Goal: Task Accomplishment & Management: Manage account settings

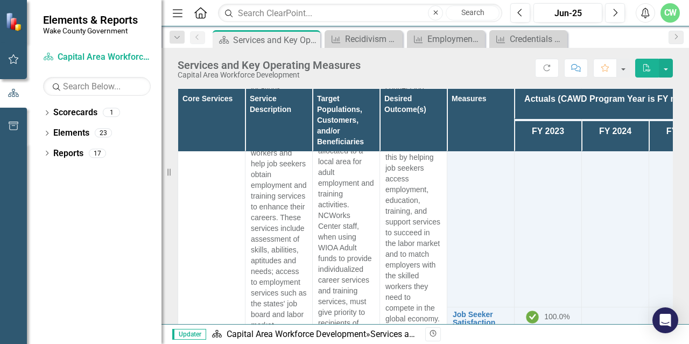
scroll to position [1561, 0]
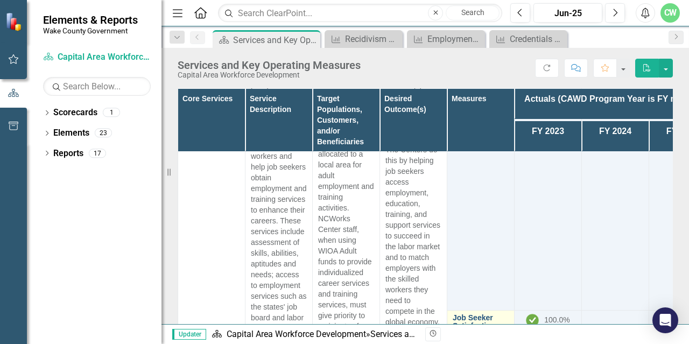
click at [460, 314] on link "Job Seeker Satisfaction" at bounding box center [481, 322] width 56 height 17
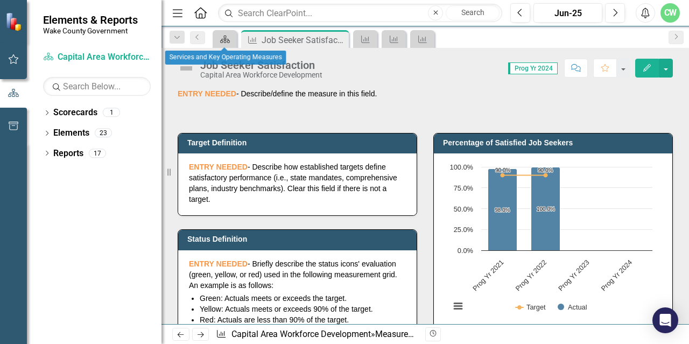
click at [229, 39] on icon "Scorecard" at bounding box center [225, 39] width 11 height 9
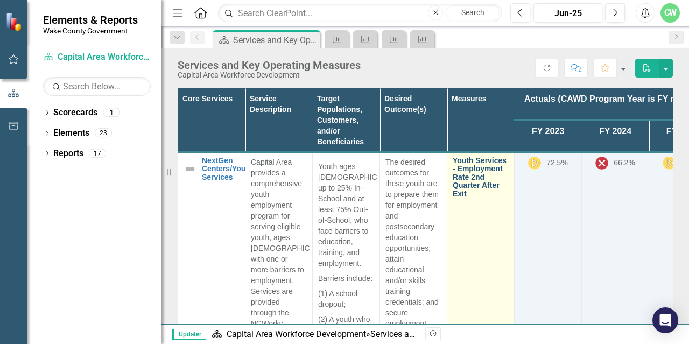
click at [474, 174] on link "Youth Services - Employment Rate 2nd Quarter After Exit" at bounding box center [481, 177] width 56 height 41
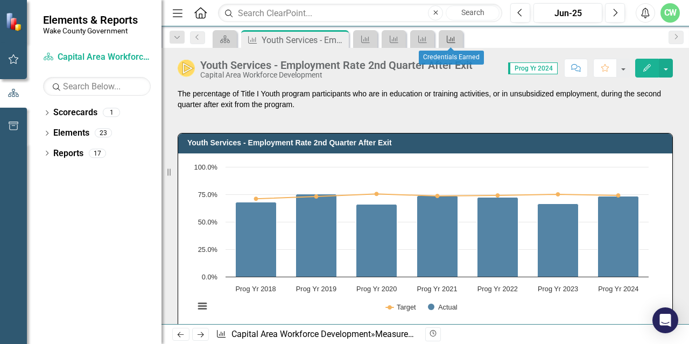
click at [449, 40] on icon at bounding box center [451, 40] width 9 height 8
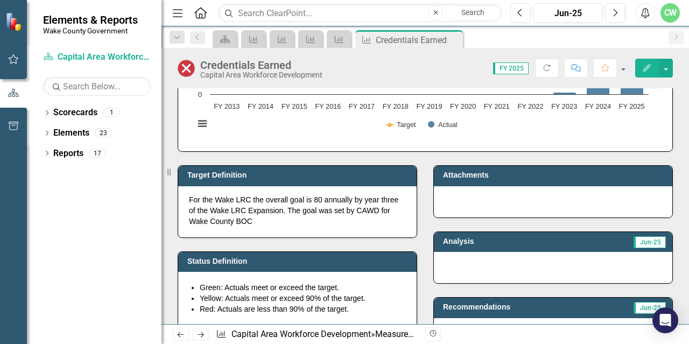
scroll to position [162, 0]
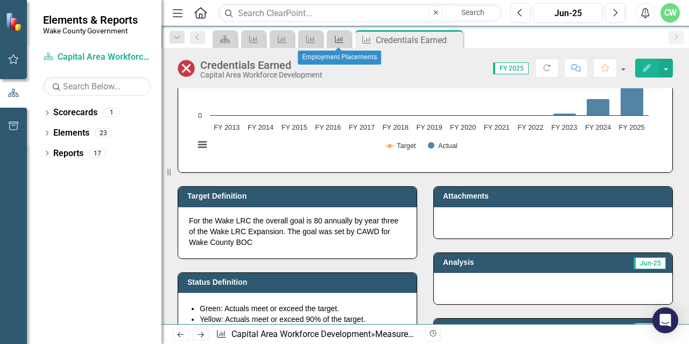
click at [342, 39] on icon "Measure" at bounding box center [339, 39] width 11 height 9
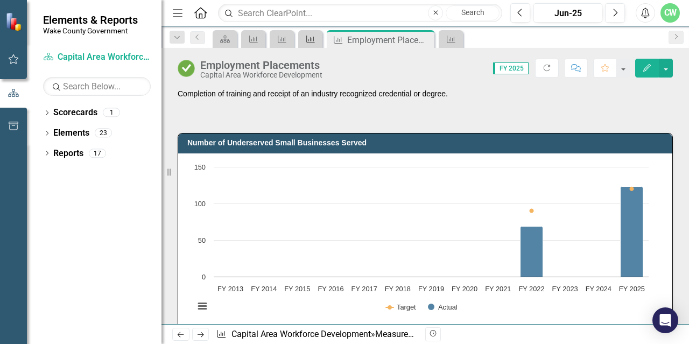
click at [307, 41] on icon at bounding box center [310, 40] width 9 height 8
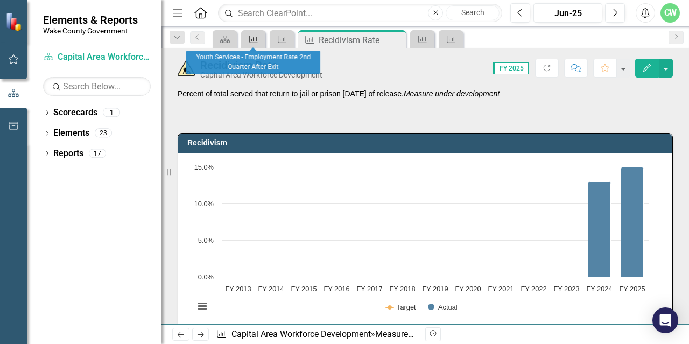
click at [250, 44] on div "Measure" at bounding box center [251, 38] width 15 height 13
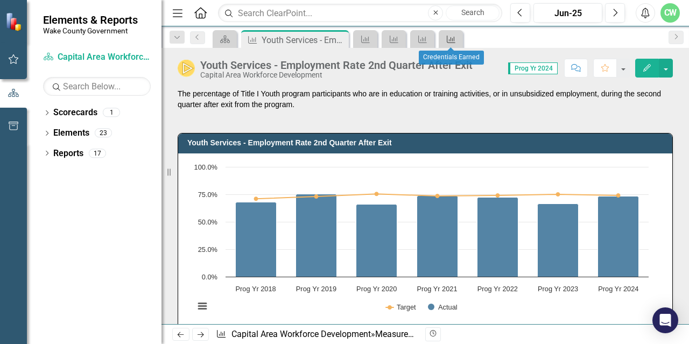
click at [454, 41] on icon "Measure" at bounding box center [451, 39] width 11 height 9
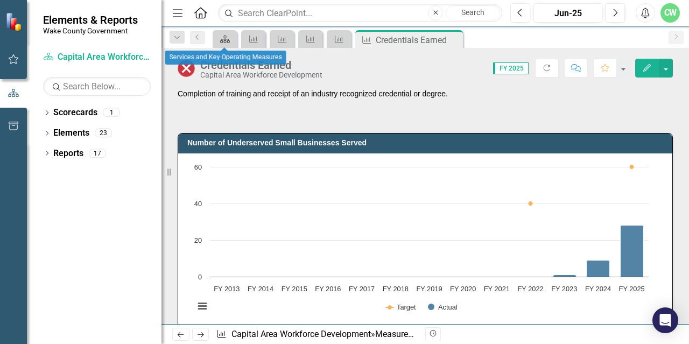
click at [220, 43] on icon "Scorecard" at bounding box center [225, 39] width 11 height 9
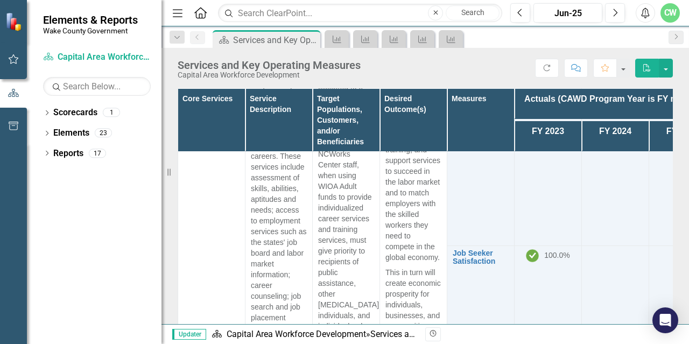
scroll to position [1615, 0]
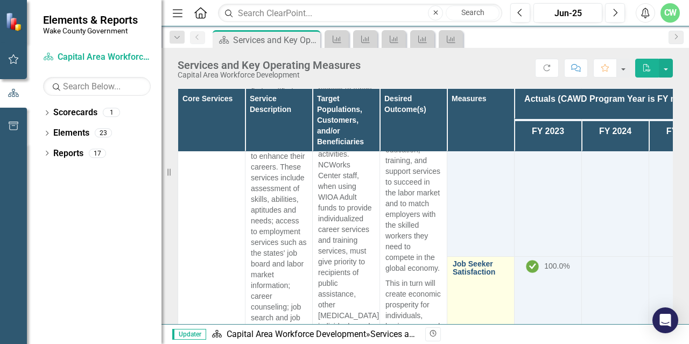
click at [469, 260] on link "Job Seeker Satisfaction" at bounding box center [481, 268] width 56 height 17
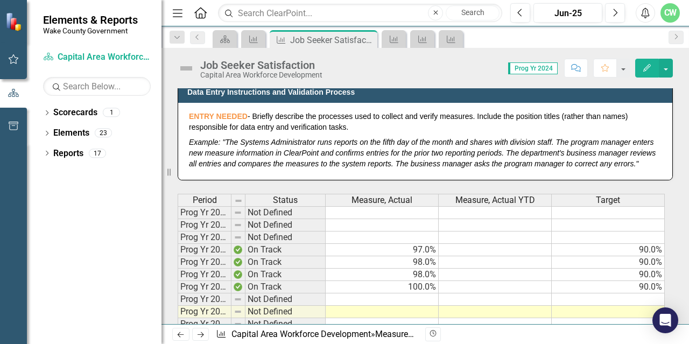
scroll to position [592, 0]
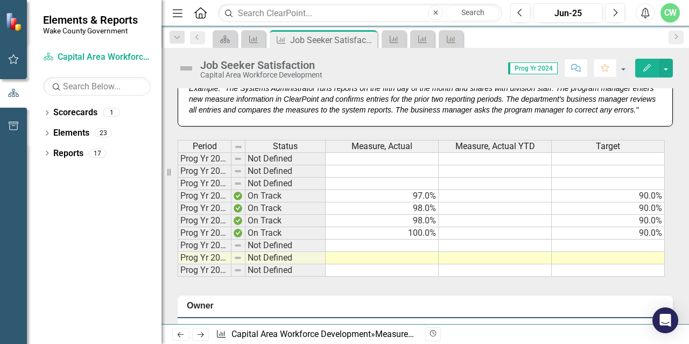
click at [598, 252] on td at bounding box center [608, 246] width 113 height 12
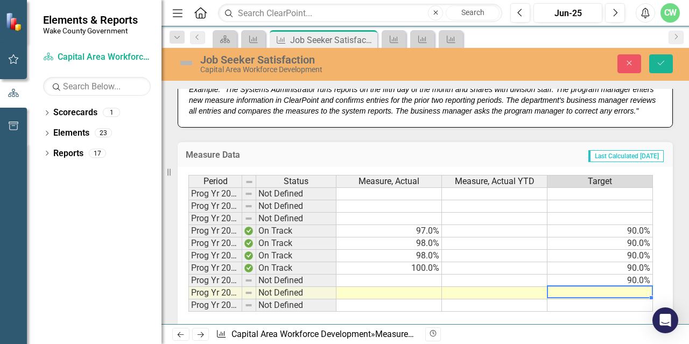
click at [633, 299] on td at bounding box center [601, 293] width 106 height 12
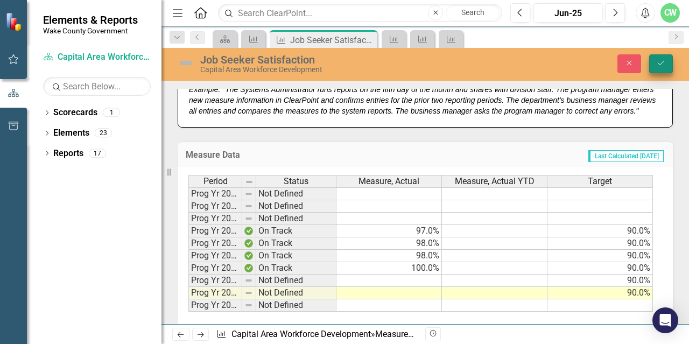
type textarea "90."
click at [659, 61] on icon "Save" at bounding box center [661, 63] width 10 height 8
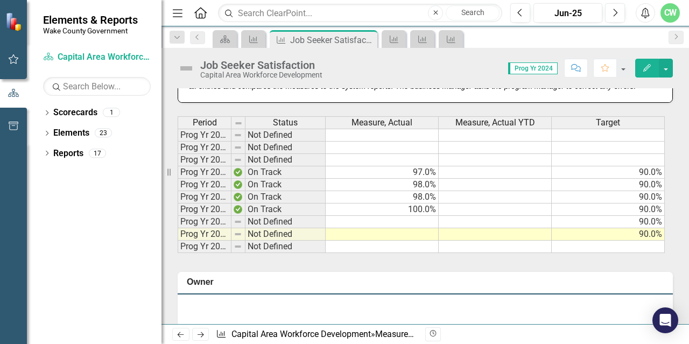
scroll to position [646, 0]
